Goal: Use online tool/utility: Utilize a website feature to perform a specific function

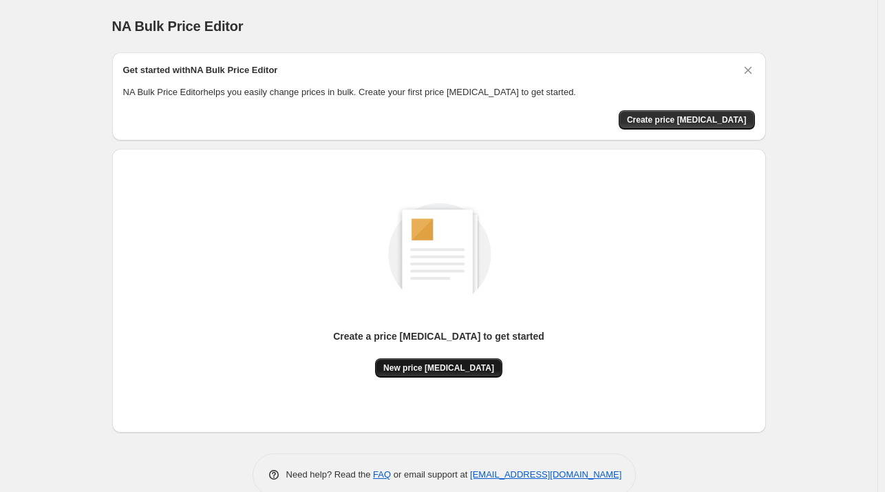
click at [426, 371] on span "New price [MEDICAL_DATA]" at bounding box center [439, 367] width 111 height 11
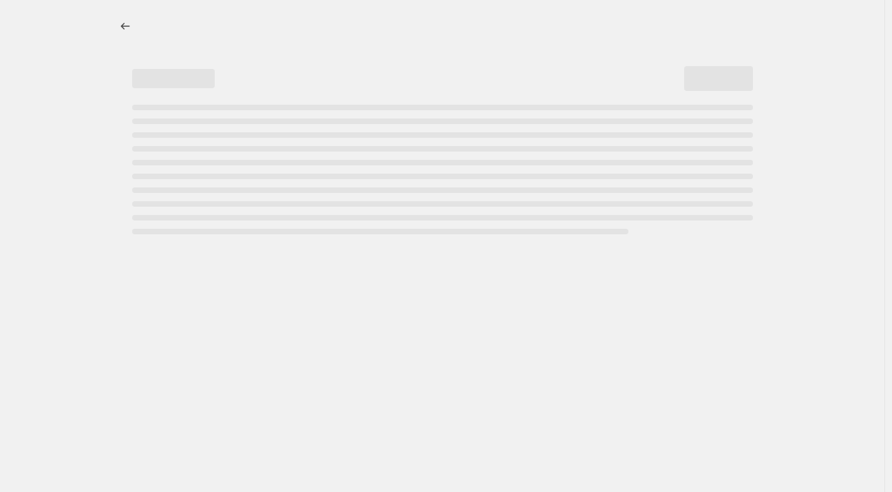
select select "percentage"
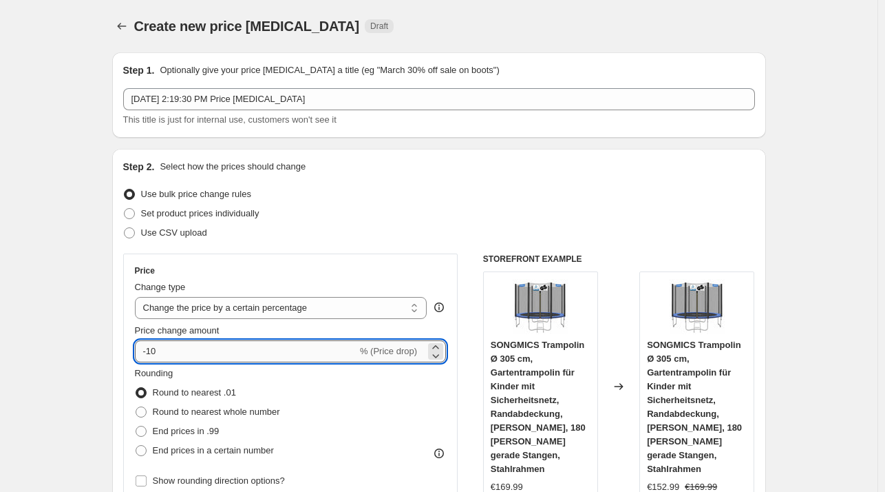
click at [231, 353] on input "-10" at bounding box center [246, 351] width 222 height 22
type input "-1"
type input "-27"
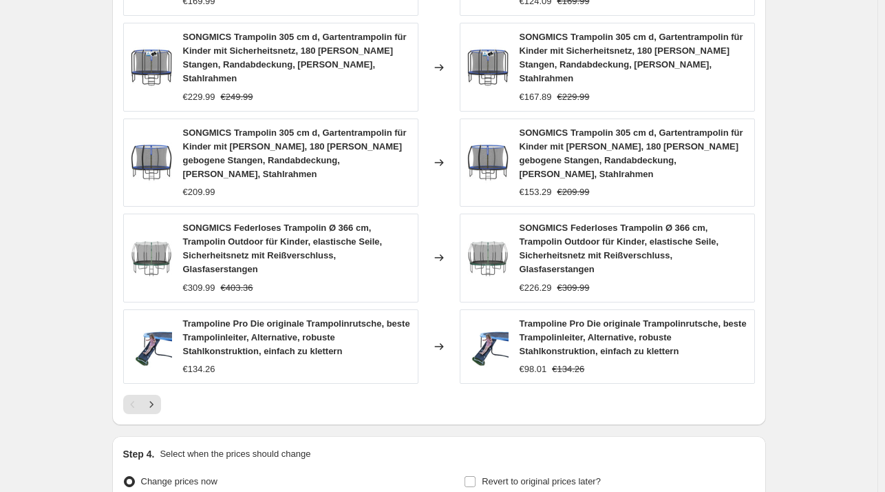
scroll to position [975, 0]
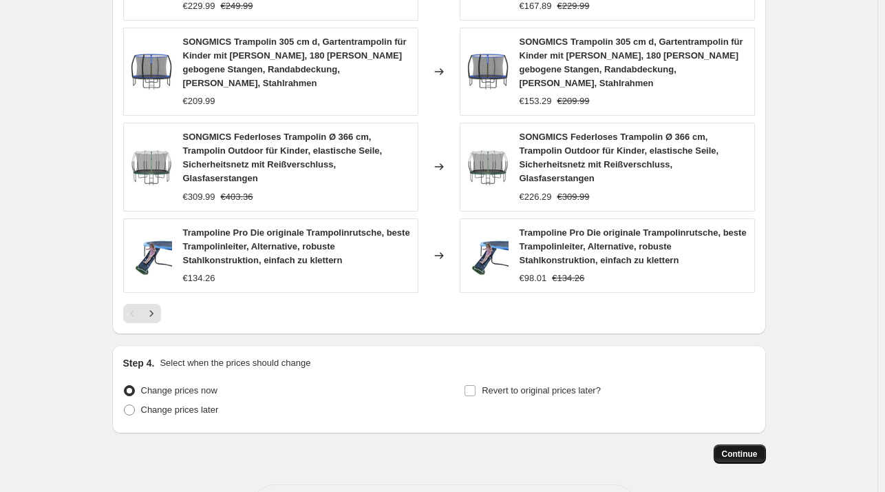
click at [733, 448] on span "Continue" at bounding box center [740, 453] width 36 height 11
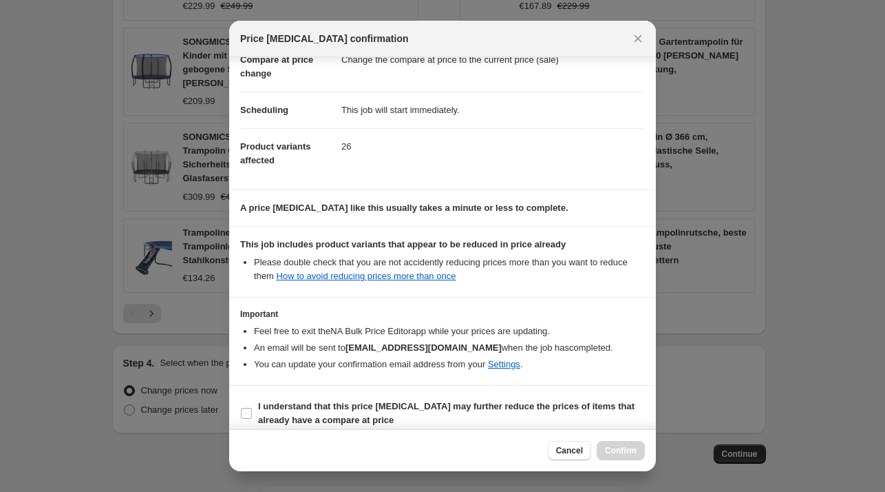
scroll to position [87, 0]
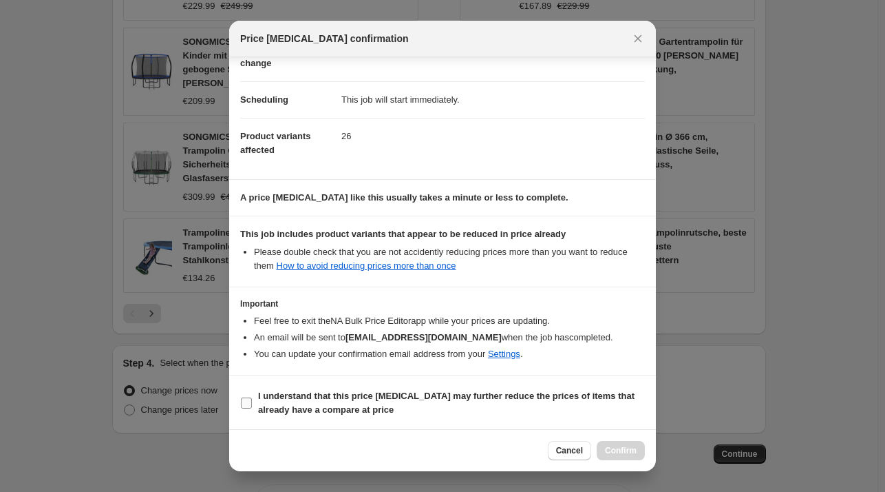
click at [312, 400] on b "I understand that this price [MEDICAL_DATA] may further reduce the prices of it…" at bounding box center [446, 402] width 377 height 24
click at [252, 400] on input "I understand that this price [MEDICAL_DATA] may further reduce the prices of it…" at bounding box center [246, 402] width 11 height 11
checkbox input "true"
click at [628, 441] on button "Confirm" at bounding box center [621, 450] width 48 height 19
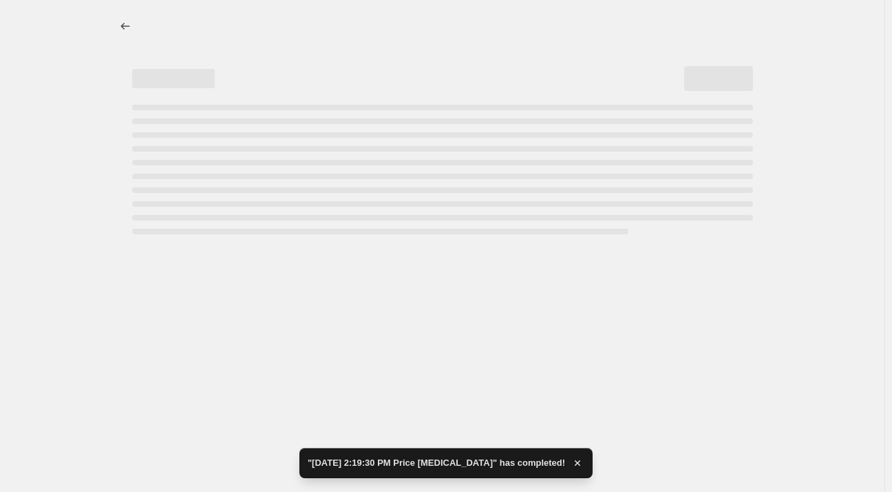
select select "percentage"
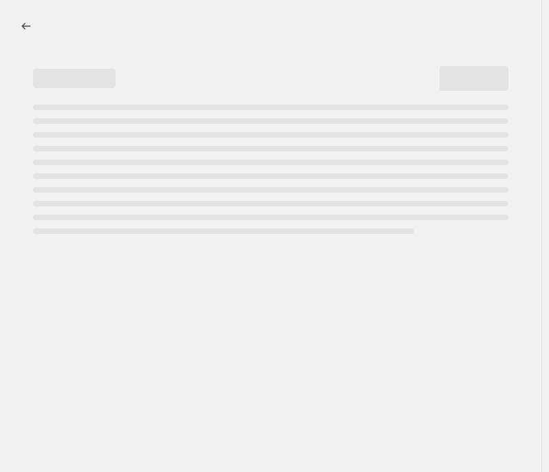
select select "percentage"
